Goal: Task Accomplishment & Management: Use online tool/utility

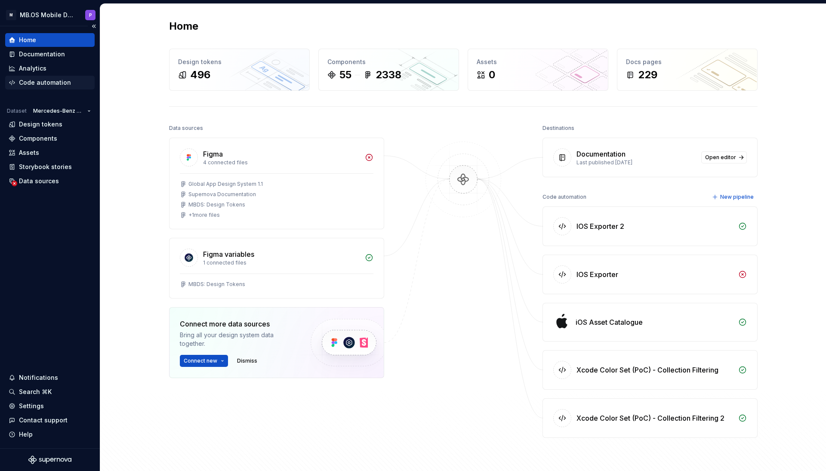
click at [40, 82] on div "Code automation" at bounding box center [45, 82] width 52 height 9
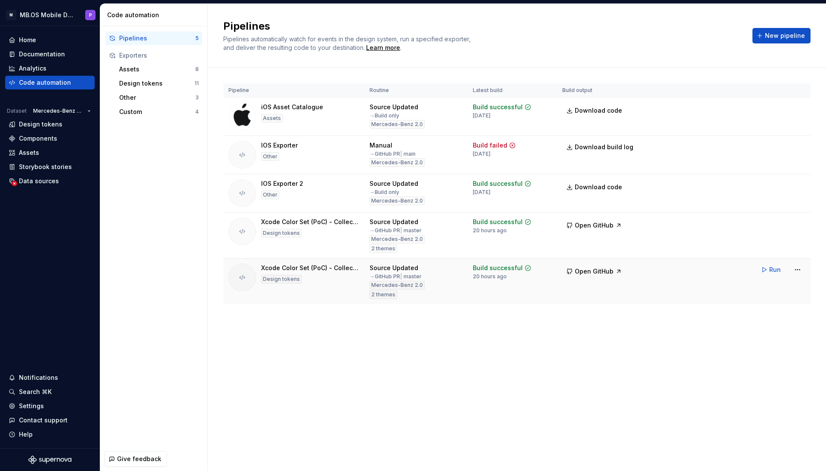
click at [315, 270] on div "Xcode Color Set (PoC) - Collection Filtering 2" at bounding box center [310, 268] width 98 height 9
click at [146, 111] on div "Custom" at bounding box center [157, 112] width 76 height 9
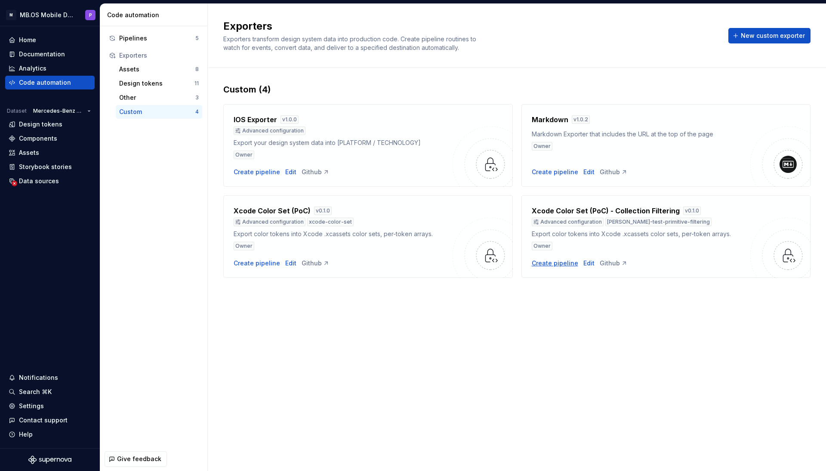
click at [559, 263] on div "Create pipeline" at bounding box center [555, 263] width 46 height 9
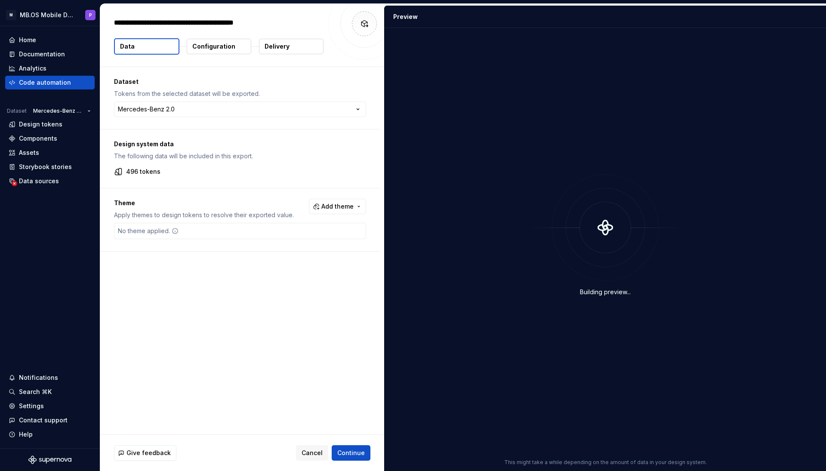
type textarea "*"
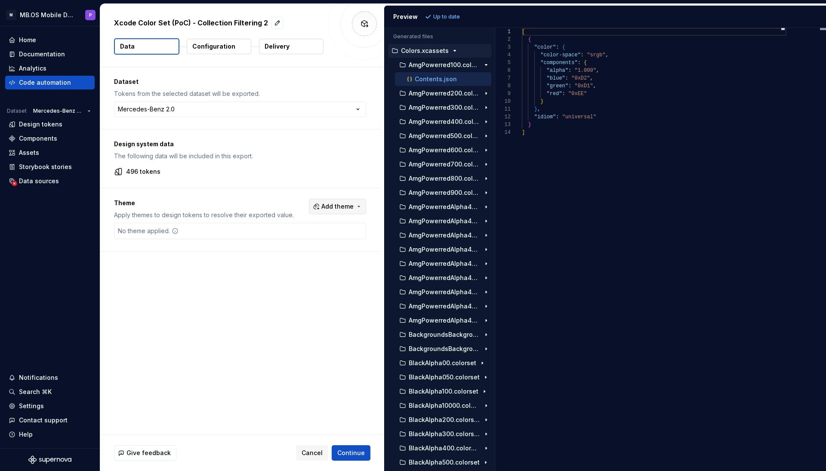
click at [359, 207] on button "Add theme" at bounding box center [337, 206] width 57 height 15
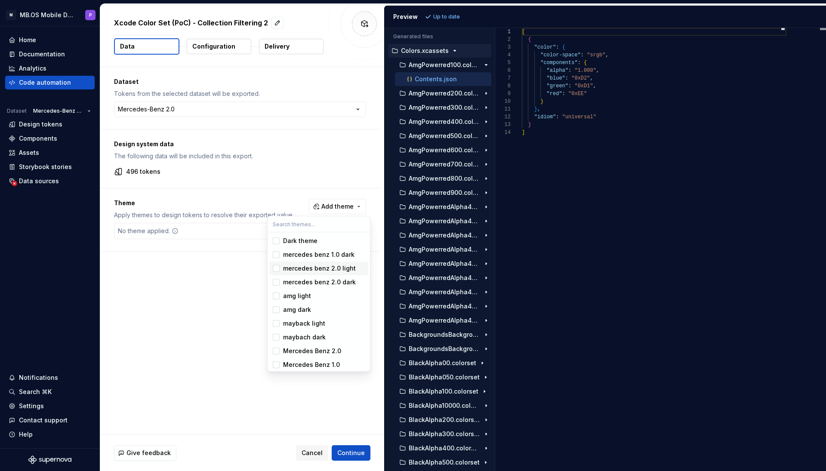
click at [276, 267] on div "Suggestions" at bounding box center [276, 268] width 7 height 7
click at [277, 280] on div "Suggestions" at bounding box center [276, 282] width 7 height 7
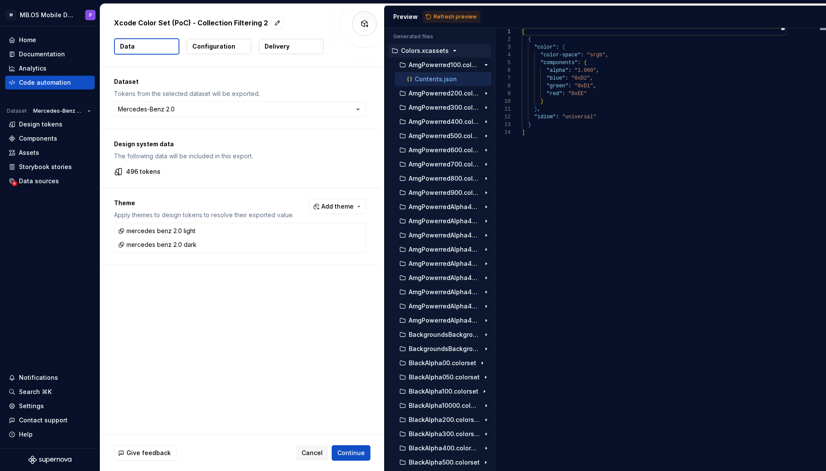
click at [194, 310] on html "**********" at bounding box center [413, 235] width 826 height 471
click at [350, 455] on span "Continue" at bounding box center [351, 453] width 28 height 9
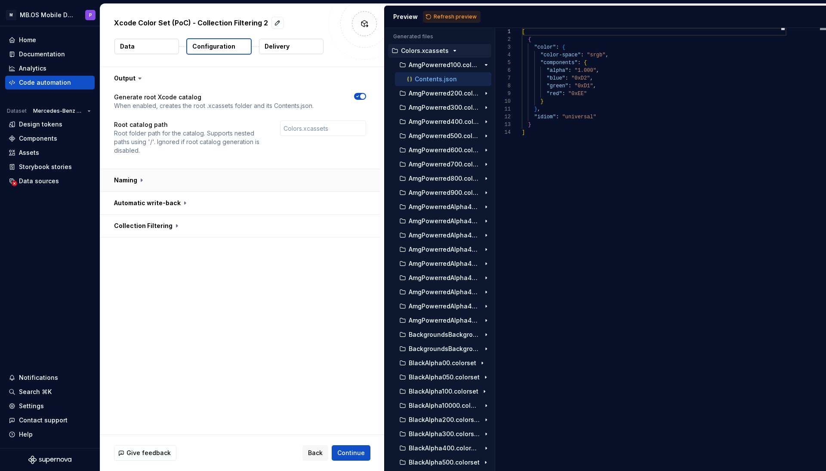
click at [138, 179] on button "button" at bounding box center [240, 180] width 280 height 22
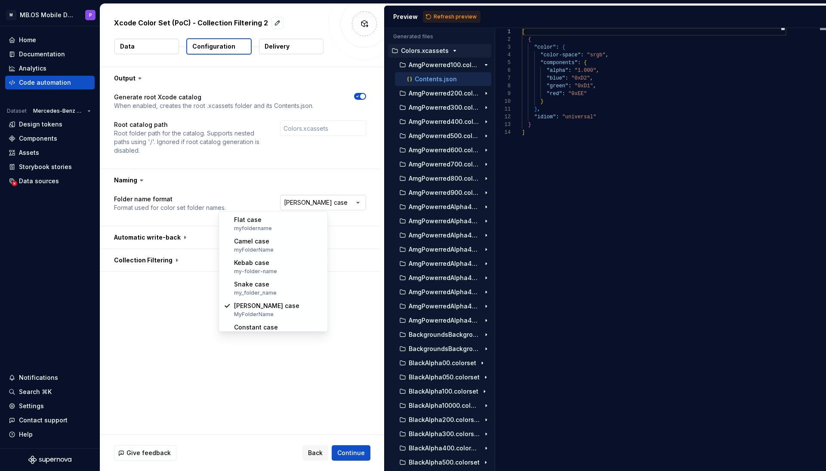
click at [303, 203] on html "**********" at bounding box center [413, 235] width 826 height 471
select select "*********"
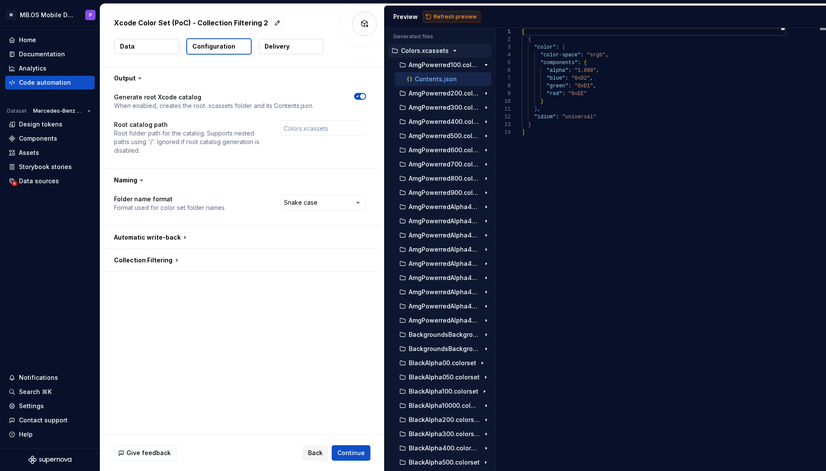
click at [443, 15] on span "Refresh preview" at bounding box center [455, 16] width 43 height 7
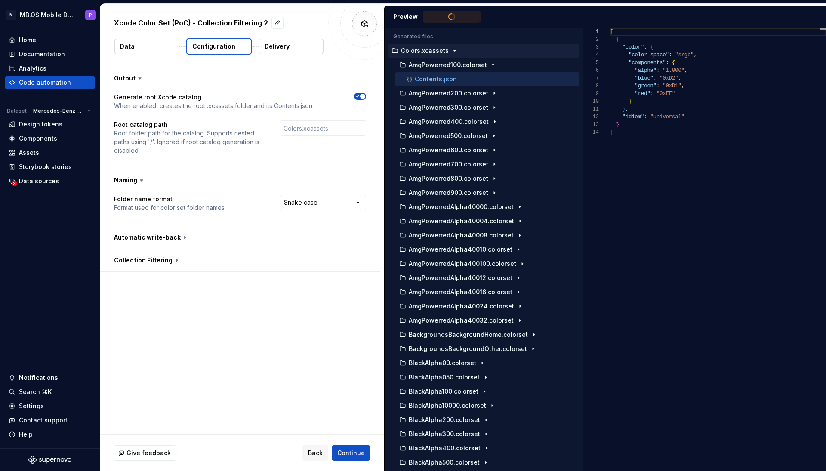
click at [581, 89] on div "Generated files Accessibility guide for tree . Navigate the tree with the arrow…" at bounding box center [606, 249] width 442 height 443
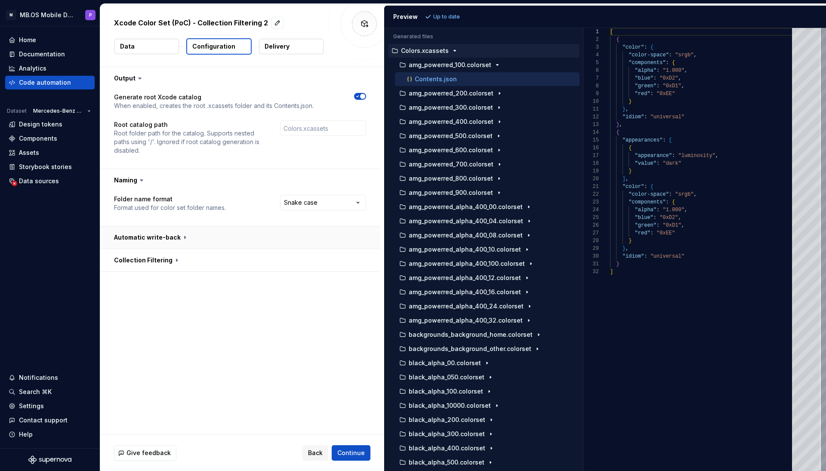
click at [182, 239] on button "button" at bounding box center [240, 237] width 280 height 22
click at [169, 295] on button "button" at bounding box center [240, 295] width 280 height 22
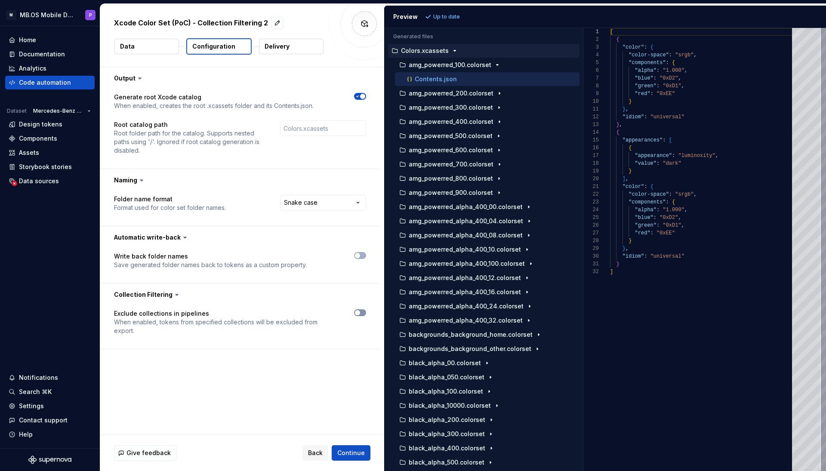
click at [360, 312] on span "button" at bounding box center [357, 312] width 5 height 5
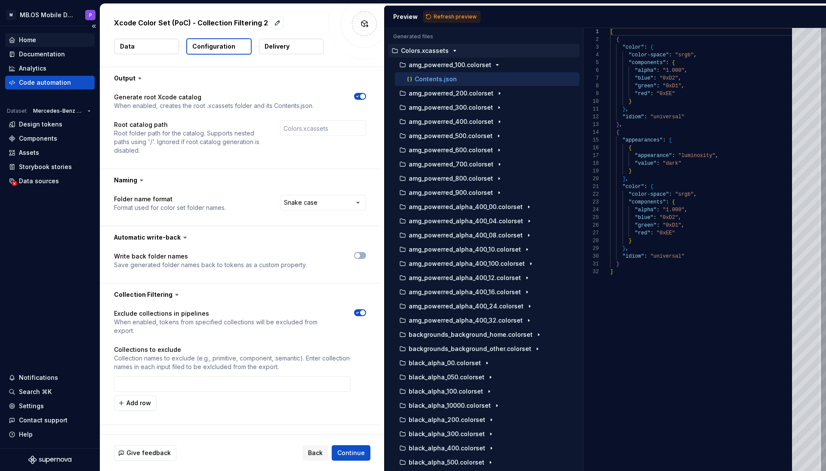
click at [49, 40] on div "Home" at bounding box center [50, 40] width 83 height 9
click at [164, 377] on input "text" at bounding box center [232, 384] width 237 height 15
type input "Colors Primitives"
click at [438, 16] on span "Refresh preview" at bounding box center [455, 16] width 43 height 7
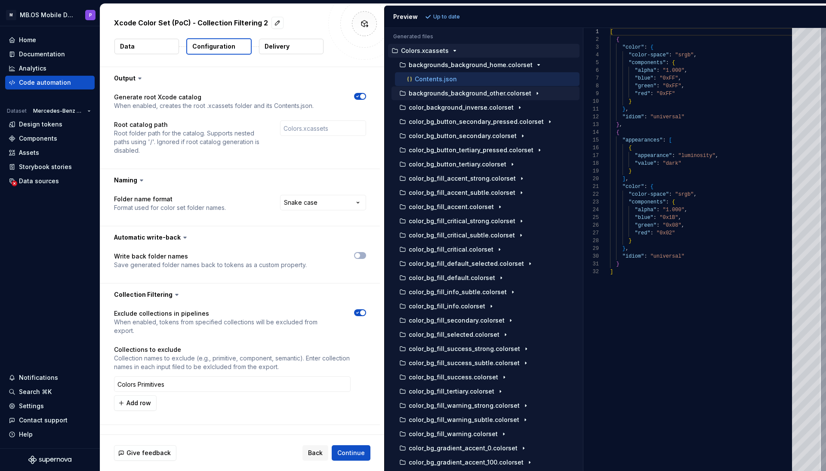
click at [534, 95] on icon "button" at bounding box center [537, 93] width 7 height 7
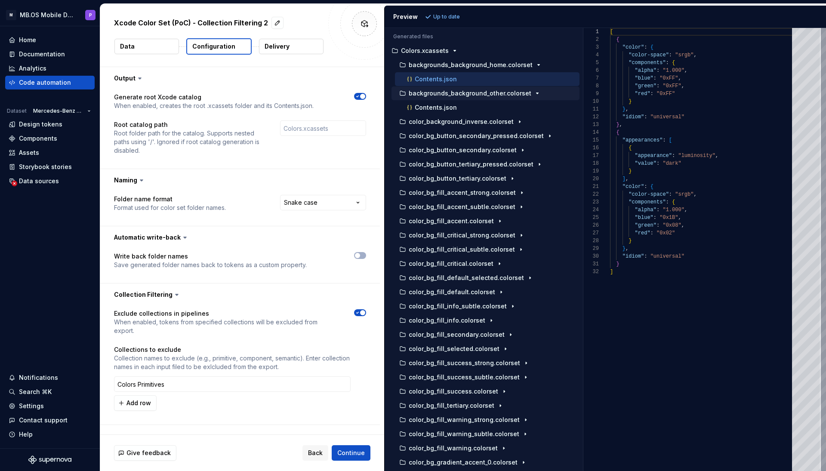
click at [378, 410] on div "Exclude collections in pipelines When enabled, tokens from specified collection…" at bounding box center [240, 365] width 280 height 119
click at [352, 454] on span "Continue" at bounding box center [351, 453] width 28 height 9
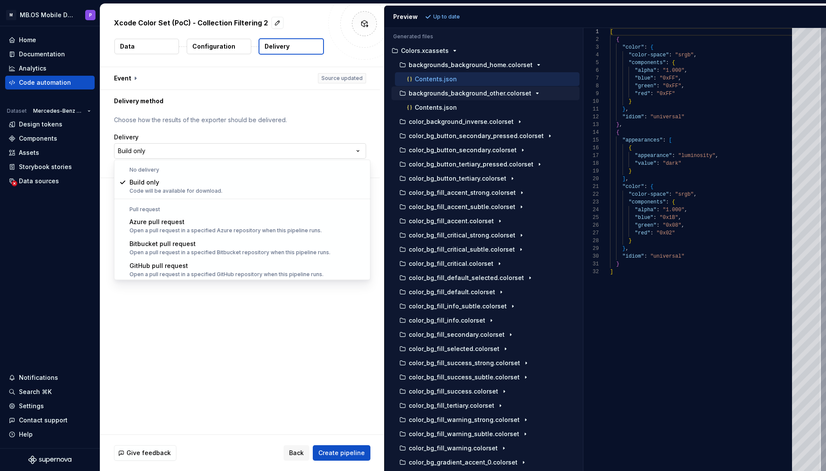
click at [226, 153] on html "**********" at bounding box center [413, 235] width 826 height 471
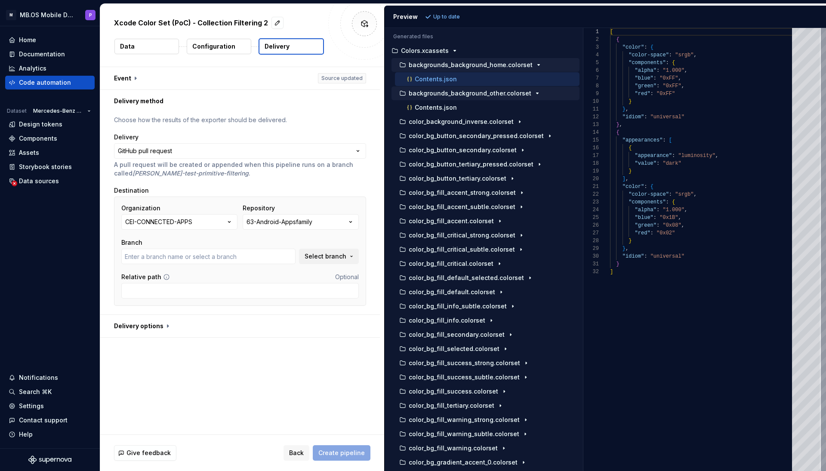
type input "compose_ui"
click at [140, 295] on input "Relative path" at bounding box center [240, 290] width 238 height 15
type input "MBUIDesigKit/MBUIDesignKit"
click at [220, 43] on p "Configuration" at bounding box center [213, 46] width 43 height 9
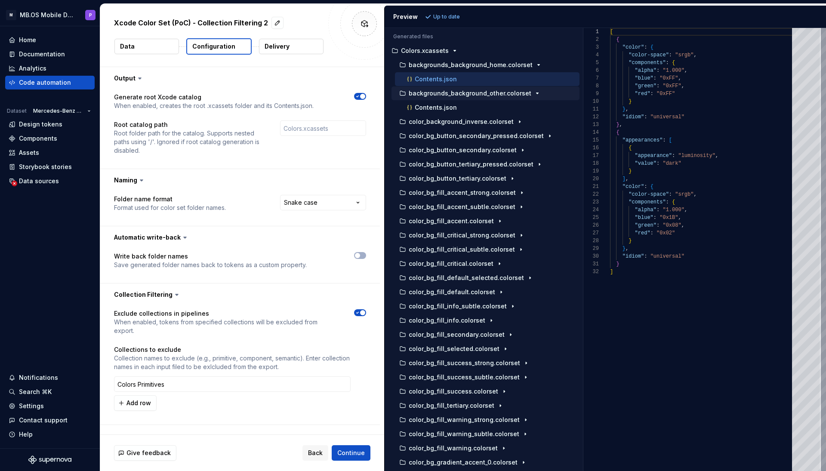
click at [216, 46] on p "Configuration" at bounding box center [213, 46] width 43 height 9
type textarea "**********"
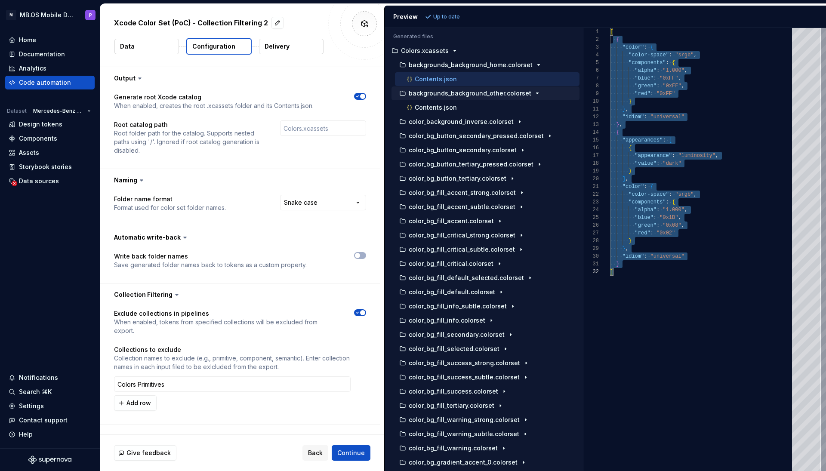
scroll to position [8, 3]
drag, startPoint x: 612, startPoint y: 37, endPoint x: 692, endPoint y: 310, distance: 285.1
click at [692, 310] on div "[ { "color" : { "color-space" : "srgb" , "components" : { "alpha" : "1.000" , "…" at bounding box center [703, 249] width 187 height 443
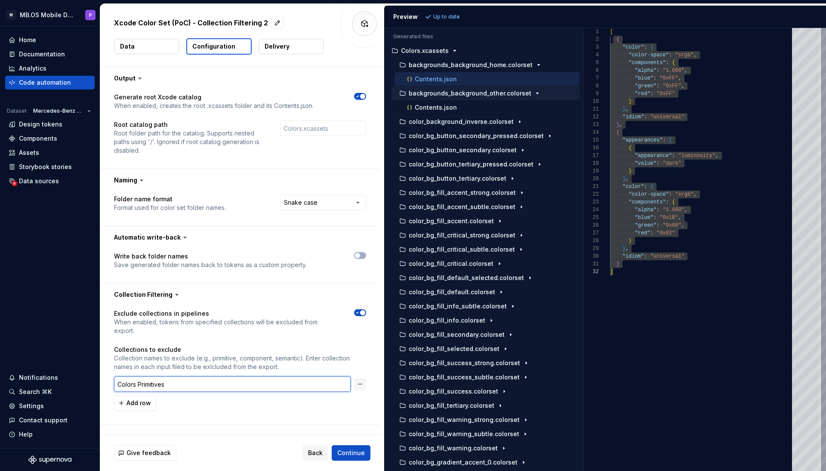
click at [175, 378] on input "Colors Primitives" at bounding box center [232, 384] width 237 height 15
type input "Themes"
click at [452, 14] on span "Refresh preview" at bounding box center [455, 16] width 43 height 7
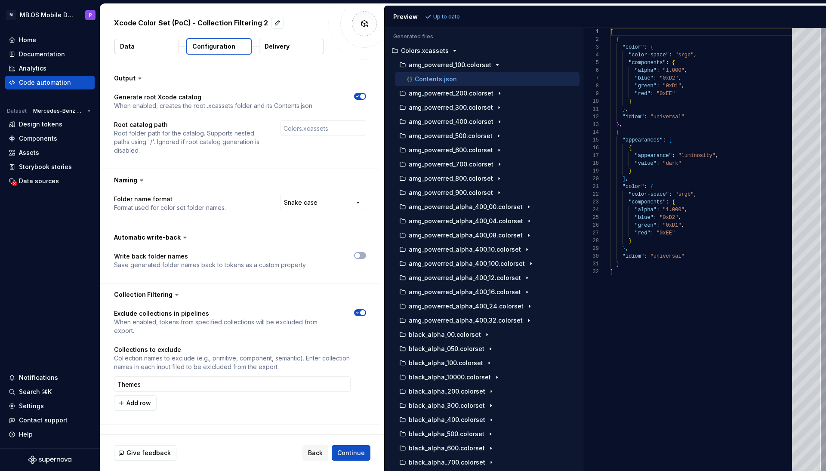
scroll to position [0, 0]
click at [141, 46] on button "Data" at bounding box center [146, 46] width 65 height 15
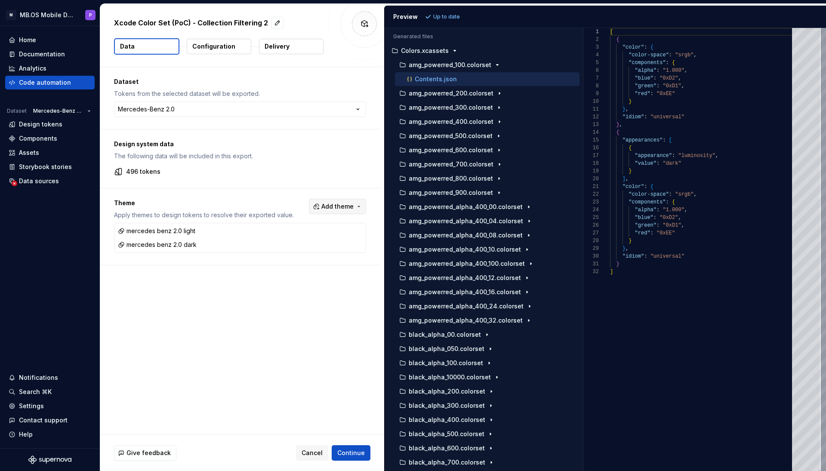
click at [354, 207] on span "Add theme" at bounding box center [337, 206] width 32 height 9
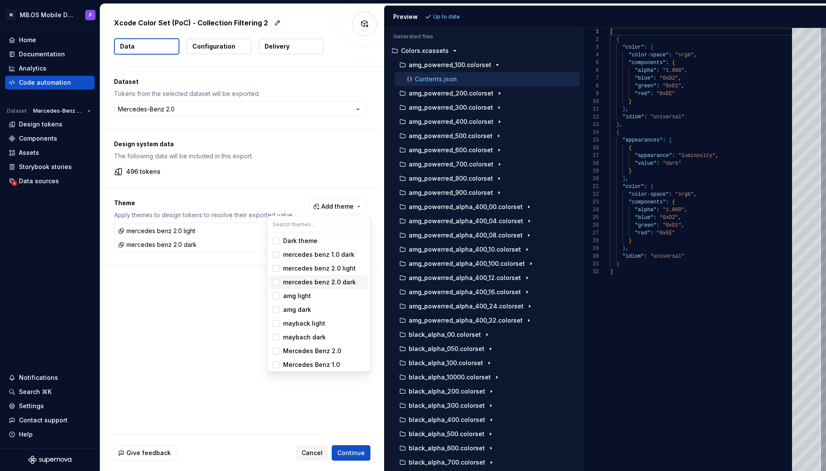
click at [232, 323] on html "**********" at bounding box center [413, 235] width 826 height 471
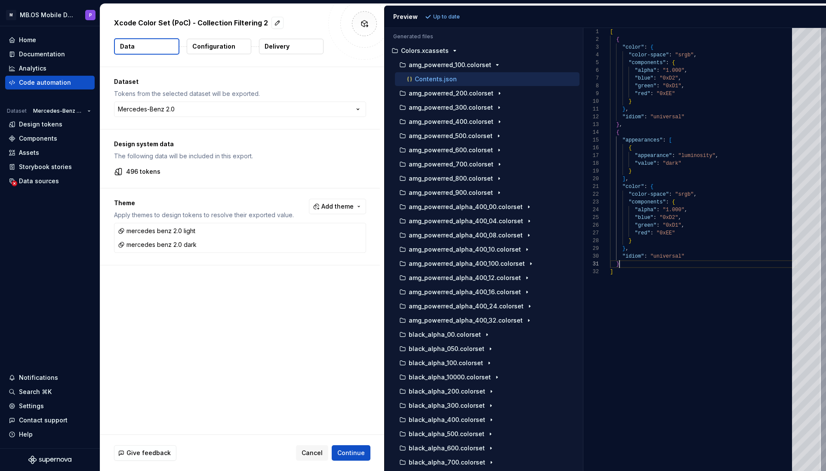
type textarea "**********"
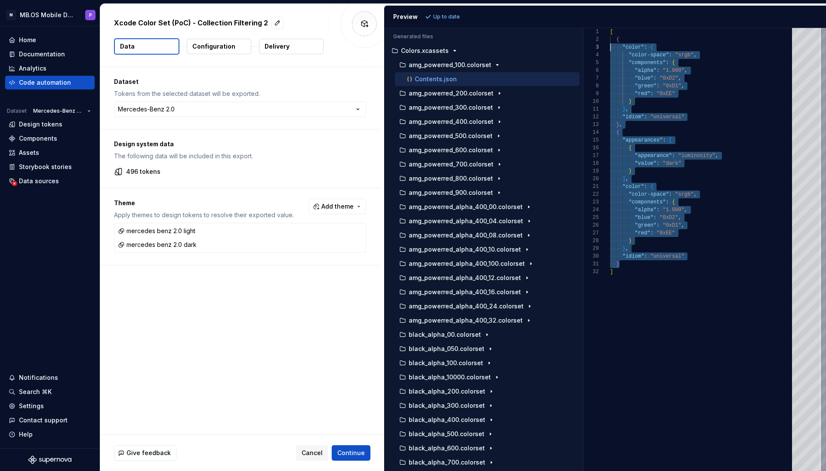
scroll to position [8, 0]
drag, startPoint x: 623, startPoint y: 263, endPoint x: 608, endPoint y: 37, distance: 226.0
click at [608, 37] on div "1 2 3 4 5 6 7 8 9 10 11 12 13 14 15 16 17 18 19 20 21 22 23 24 25 26 27 28 29 3…" at bounding box center [705, 249] width 243 height 443
click at [216, 48] on p "Configuration" at bounding box center [213, 46] width 43 height 9
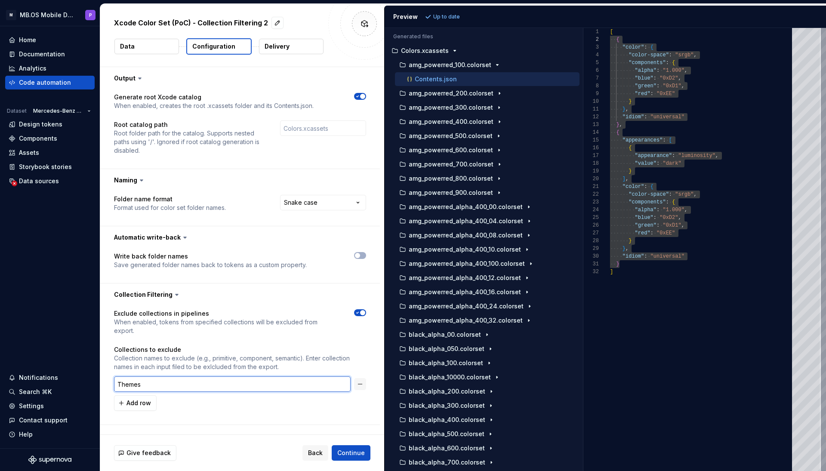
click at [155, 379] on input "Themes" at bounding box center [232, 384] width 237 height 15
type input "T"
type input "Colors Primitives"
click at [456, 15] on span "Refresh preview" at bounding box center [455, 16] width 43 height 7
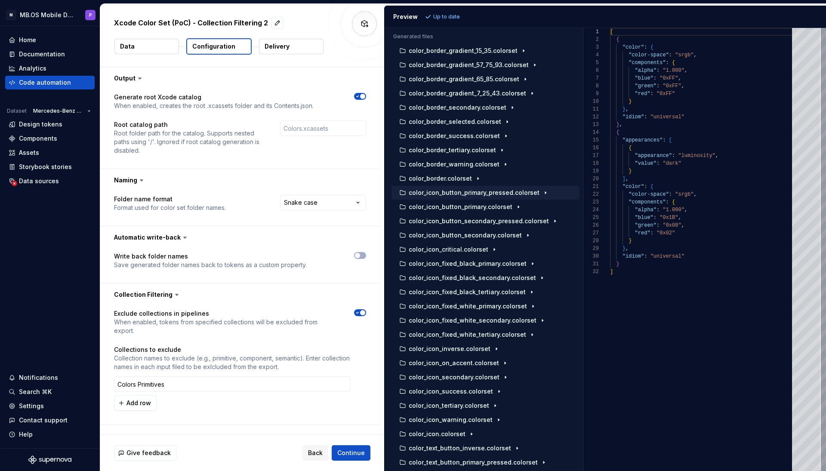
scroll to position [772, 0]
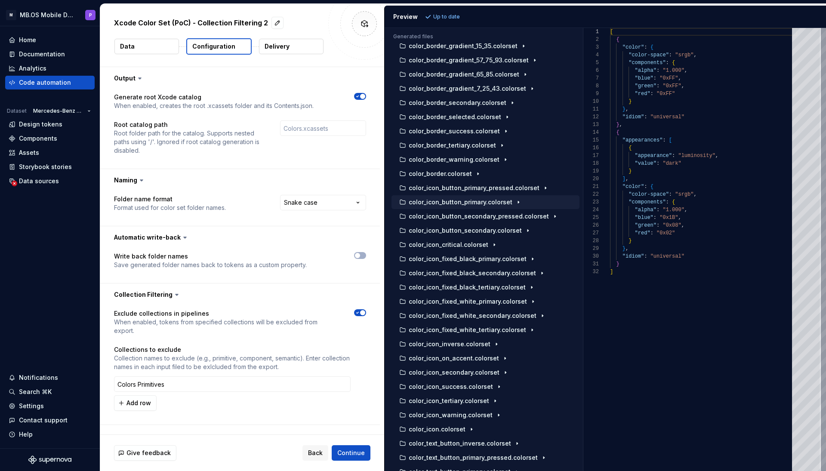
click at [515, 201] on icon "button" at bounding box center [518, 202] width 7 height 7
click at [493, 218] on div "Contents.json" at bounding box center [492, 216] width 174 height 9
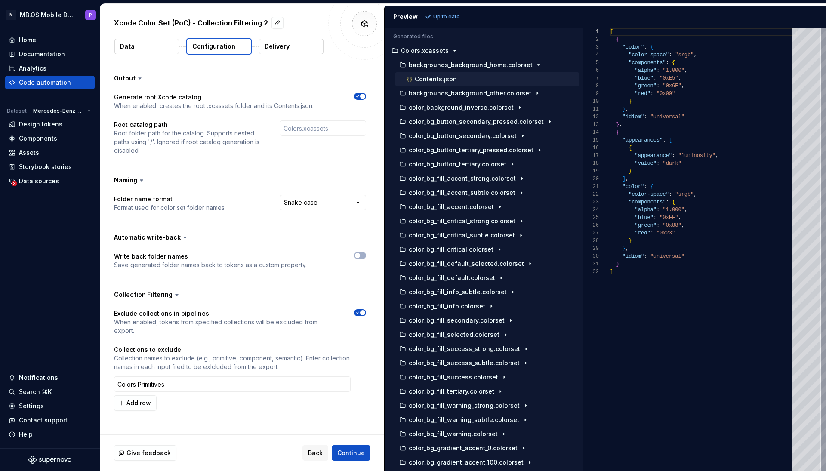
scroll to position [0, 0]
click at [462, 80] on div "Contents.json" at bounding box center [492, 79] width 174 height 9
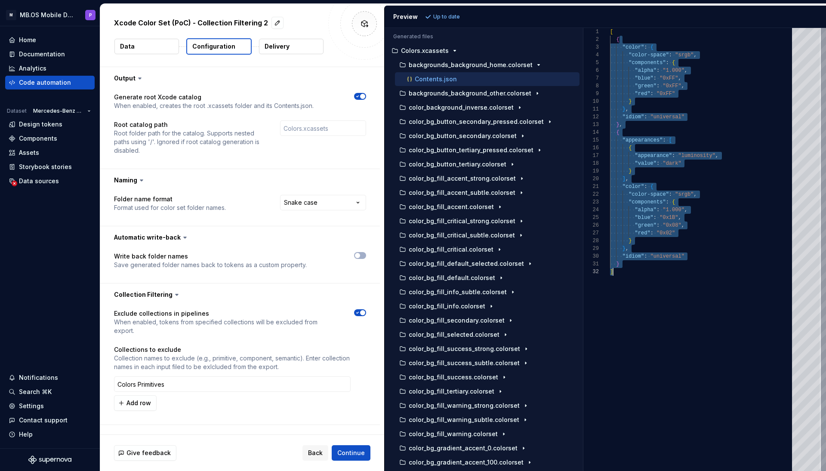
drag, startPoint x: 621, startPoint y: 42, endPoint x: 703, endPoint y: 315, distance: 285.0
click at [703, 315] on div "[ { "color" : { "color-space" : "srgb" , "components" : { "alpha" : "1.000" , "…" at bounding box center [703, 249] width 187 height 443
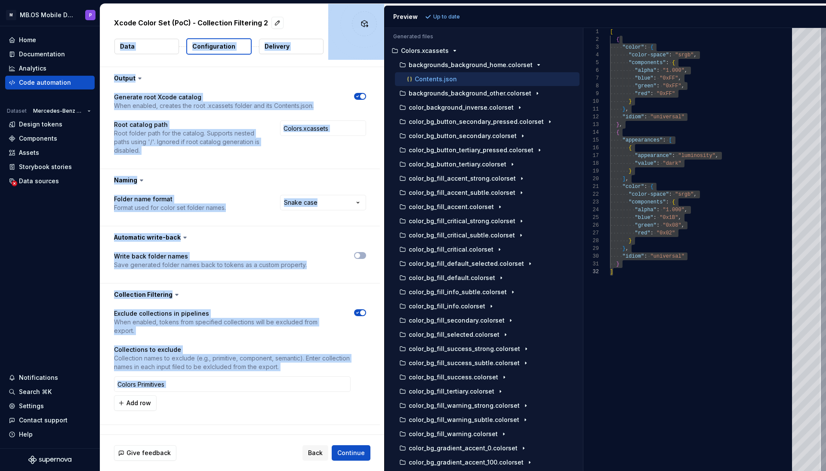
drag, startPoint x: 386, startPoint y: 7, endPoint x: 360, endPoint y: 3, distance: 27.0
click at [359, 3] on div "**********" at bounding box center [413, 235] width 826 height 471
click at [750, 189] on div ""color" : {" at bounding box center [703, 187] width 187 height 8
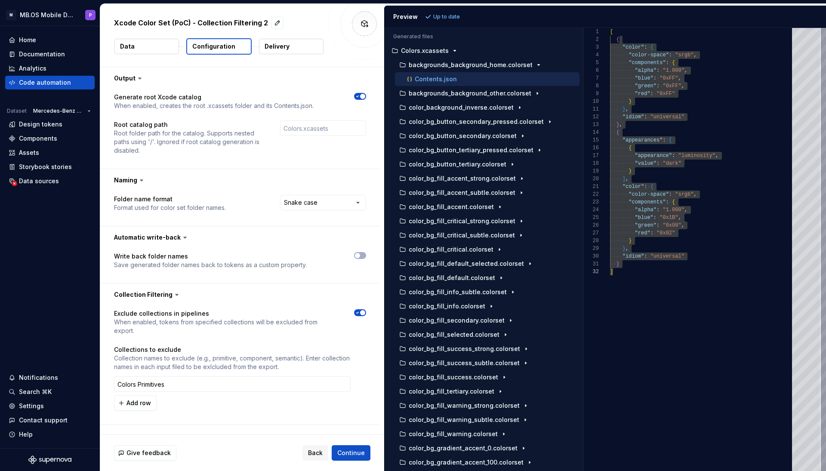
scroll to position [0, 43]
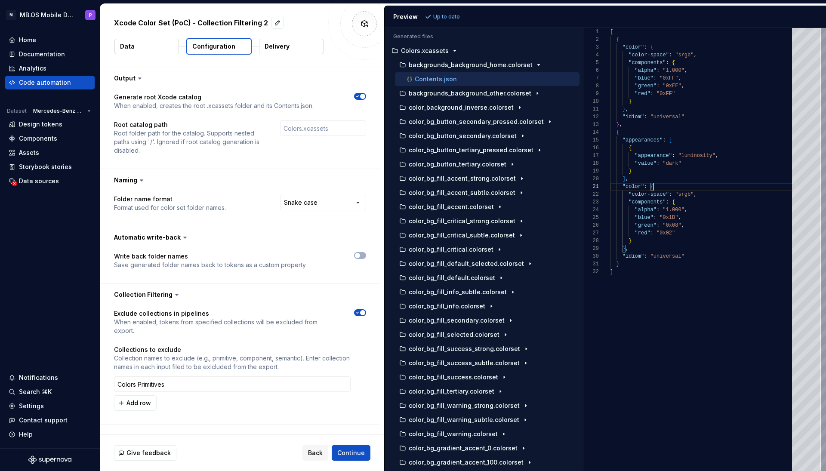
click at [717, 178] on div "] ," at bounding box center [703, 179] width 187 height 8
type textarea "**********"
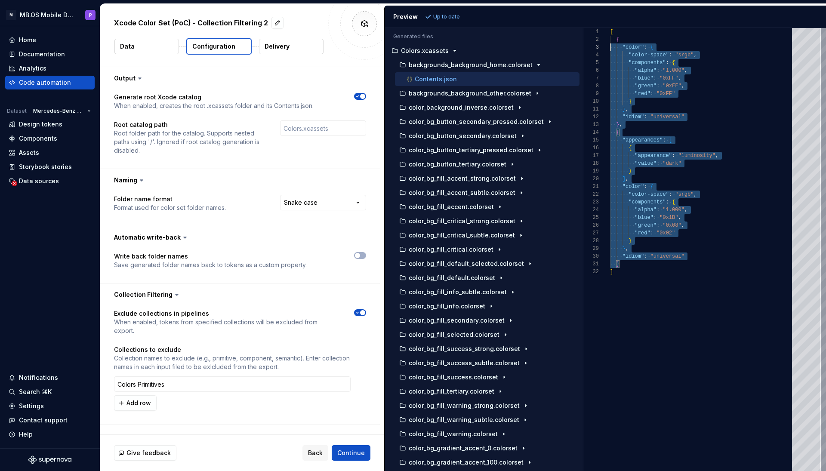
scroll to position [8, 0]
drag, startPoint x: 627, startPoint y: 265, endPoint x: 597, endPoint y: 37, distance: 230.0
click at [597, 37] on div "1 2 3 4 5 6 7 8 9 10 11 12 13 14 15 16 17 18 19 20 21 22 23 24 25 26 27 28 29 3…" at bounding box center [705, 249] width 243 height 443
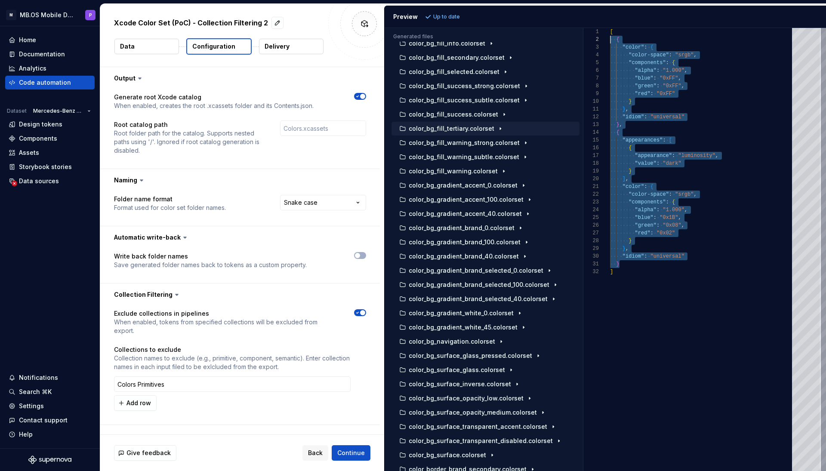
scroll to position [264, 0]
click at [308, 203] on html "**********" at bounding box center [413, 235] width 826 height 471
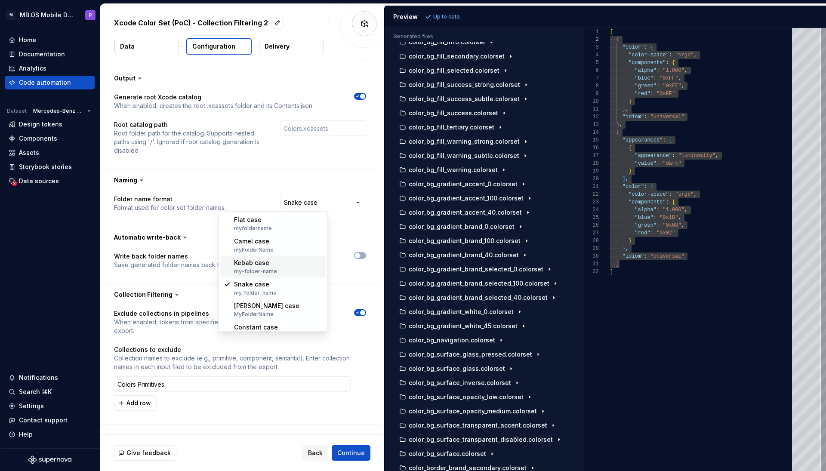
scroll to position [0, 0]
click at [123, 212] on html "**********" at bounding box center [413, 235] width 826 height 471
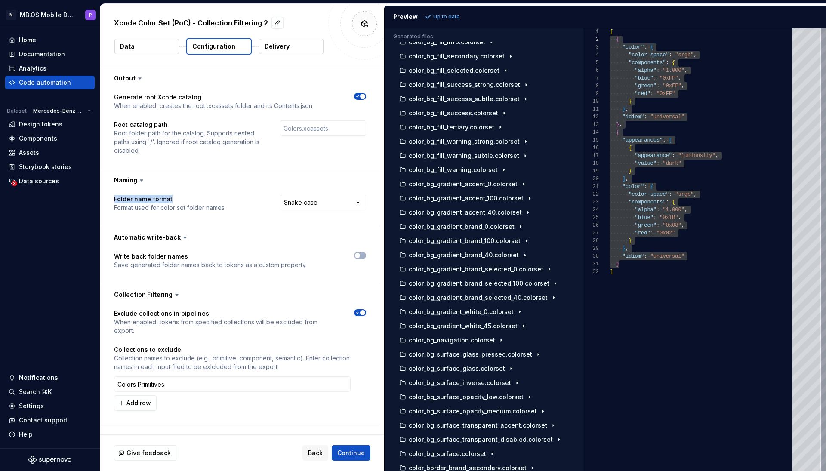
drag, startPoint x: 113, startPoint y: 200, endPoint x: 187, endPoint y: 198, distance: 73.6
click at [187, 198] on div "**********" at bounding box center [240, 209] width 280 height 34
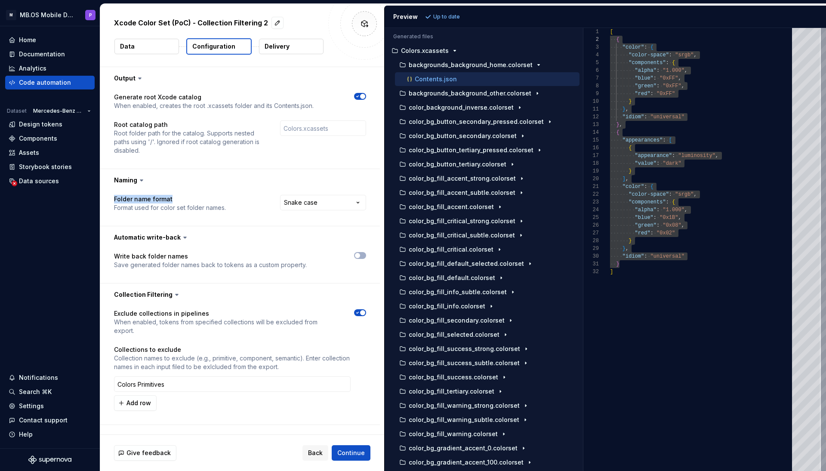
click at [281, 50] on p "Delivery" at bounding box center [277, 46] width 25 height 9
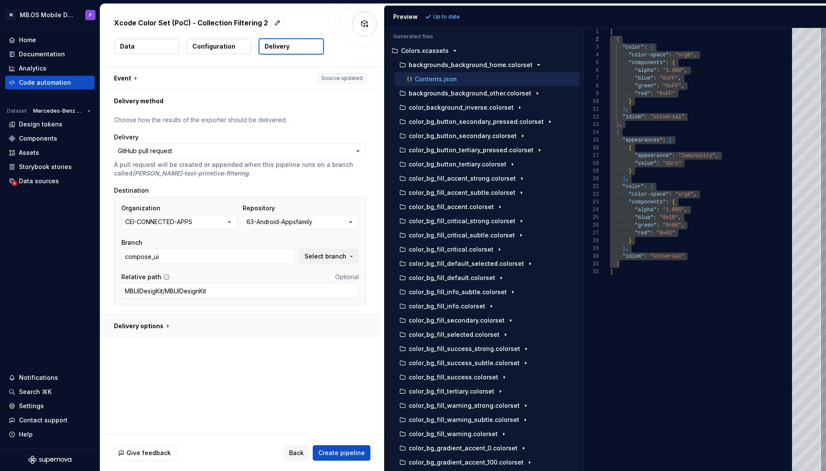
click at [161, 323] on button "button" at bounding box center [240, 326] width 280 height 22
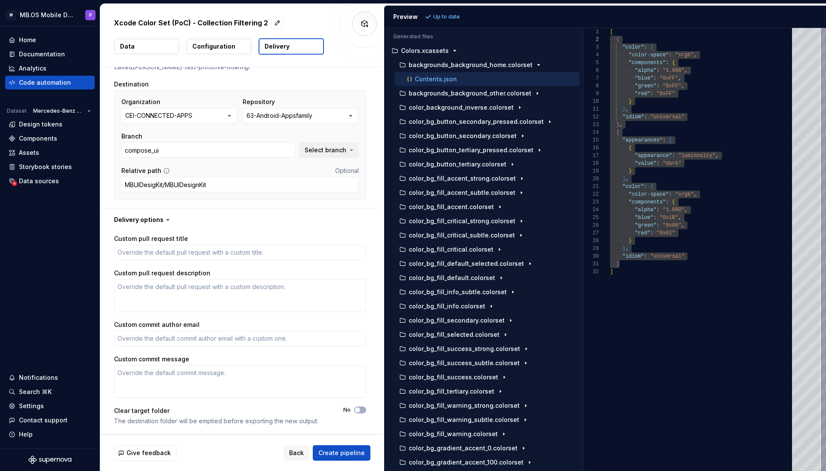
scroll to position [106, 0]
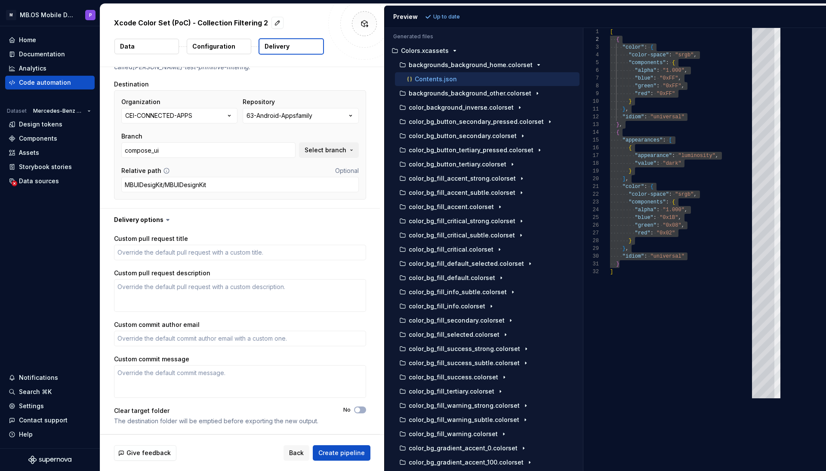
type textarea "*"
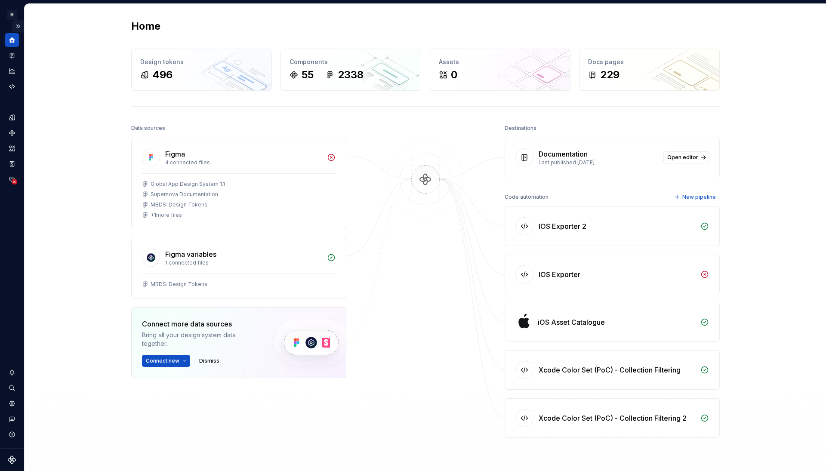
click at [19, 25] on button "Expand sidebar" at bounding box center [18, 26] width 12 height 12
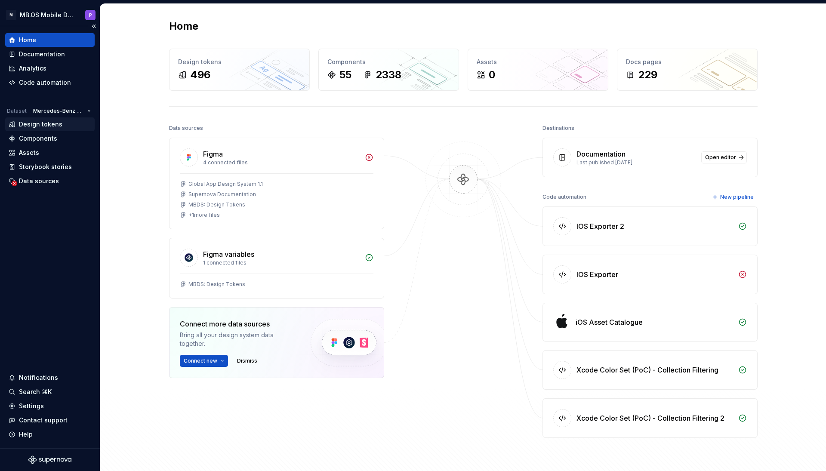
click at [59, 124] on div "Design tokens" at bounding box center [40, 124] width 43 height 9
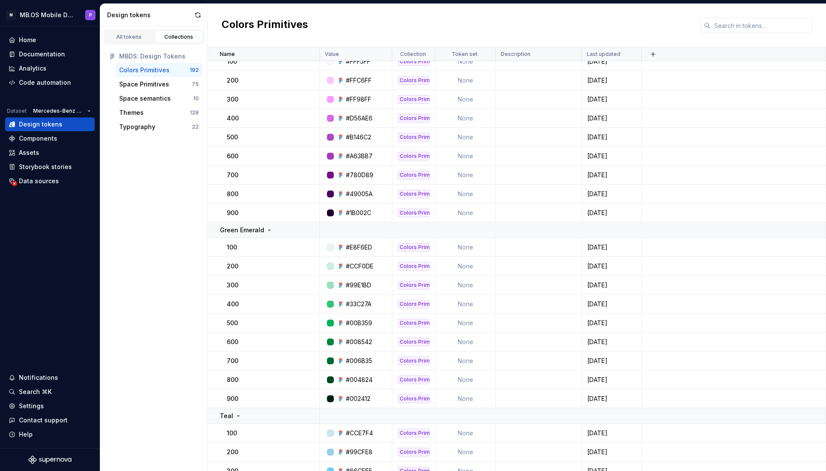
scroll to position [1388, 0]
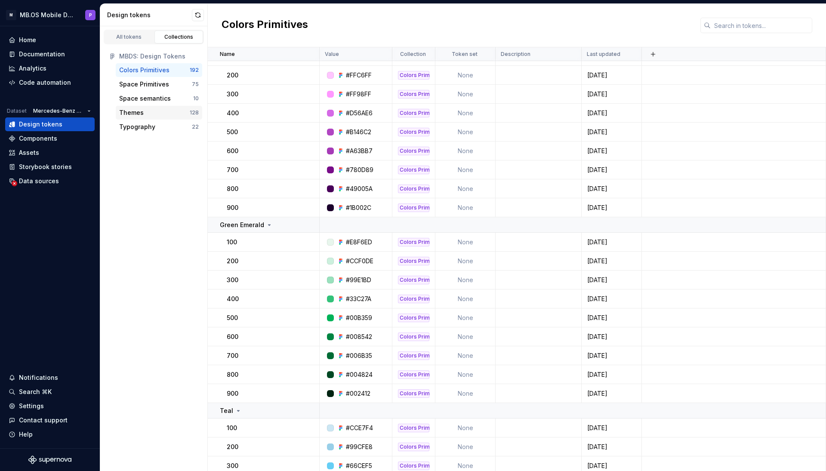
click at [148, 115] on div "Themes" at bounding box center [154, 112] width 71 height 9
